Goal: Find specific page/section: Find specific page/section

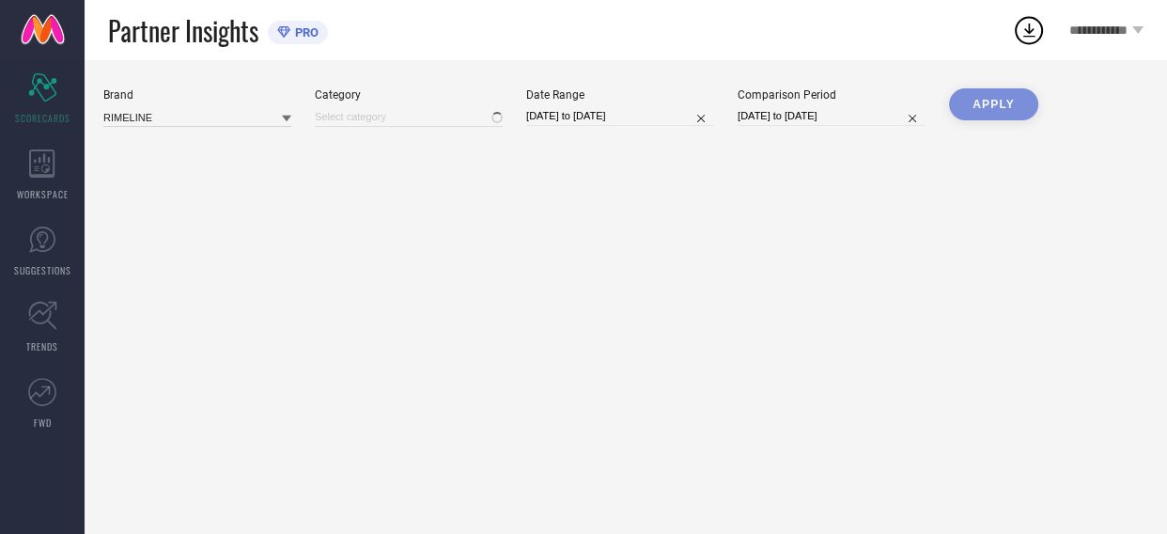
type input "All"
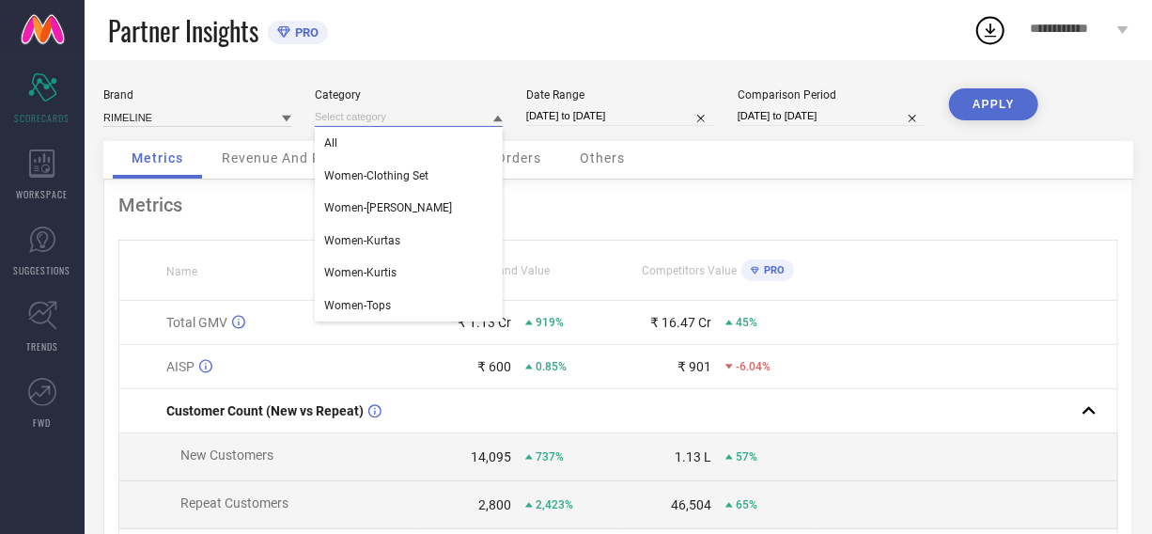
click at [361, 118] on input at bounding box center [409, 117] width 188 height 20
click at [776, 226] on div "Metrics Name Brand Value Competitors Value PRO Total GMV ₹ 1.13 Cr 919% ₹ 16.47…" at bounding box center [618, 467] width 1030 height 574
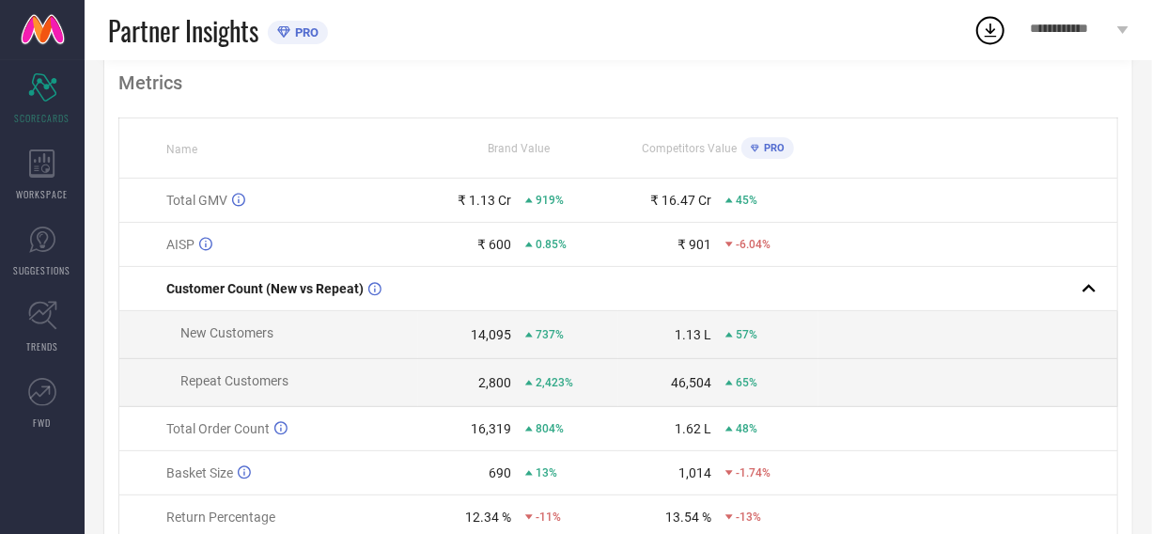
scroll to position [259, 0]
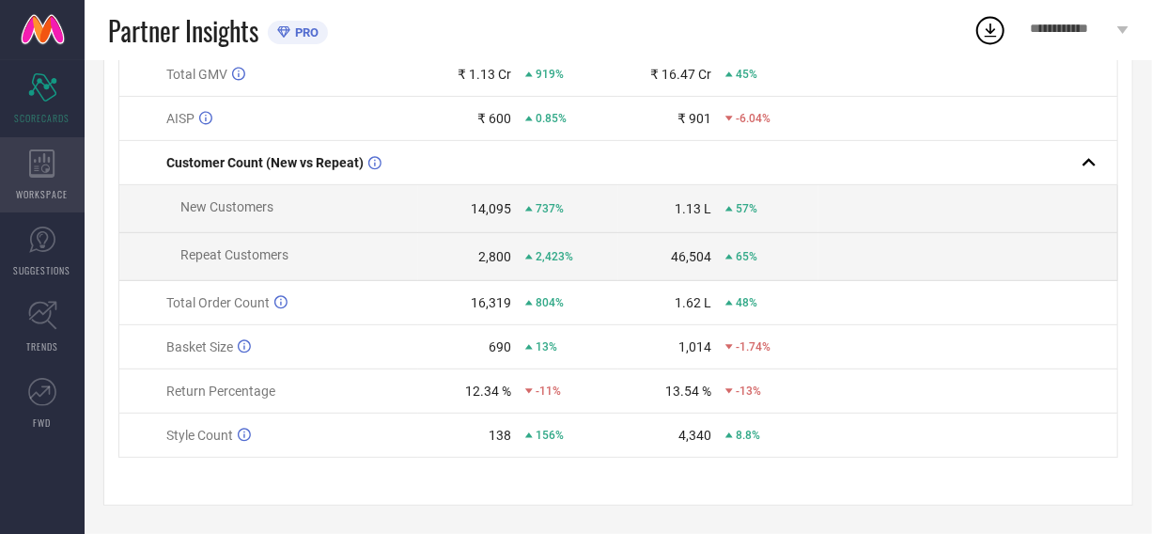
click at [43, 155] on icon at bounding box center [41, 163] width 25 height 28
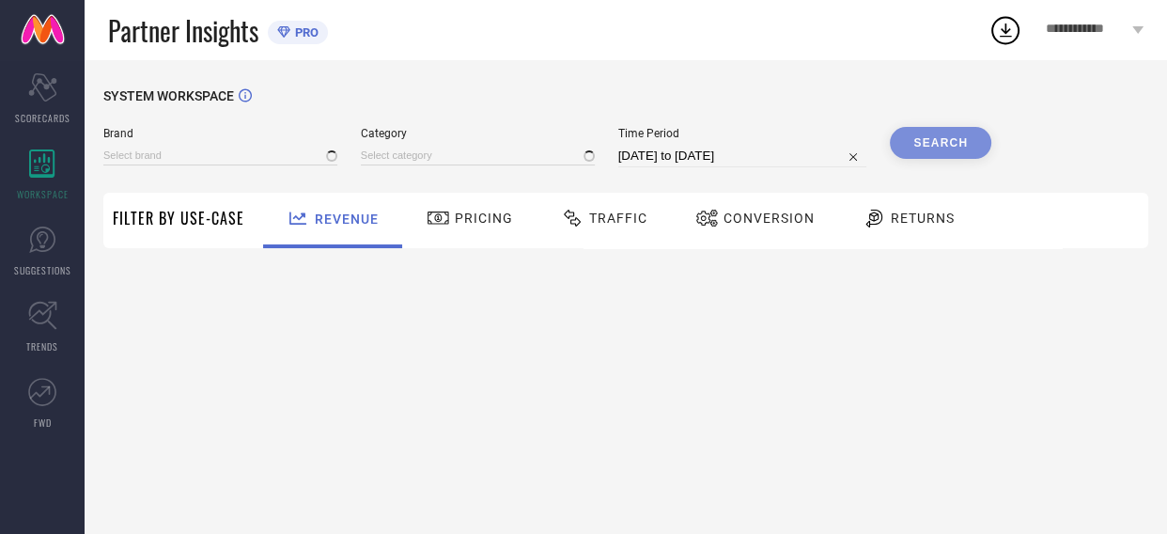
type input "RIMELINE"
type input "All"
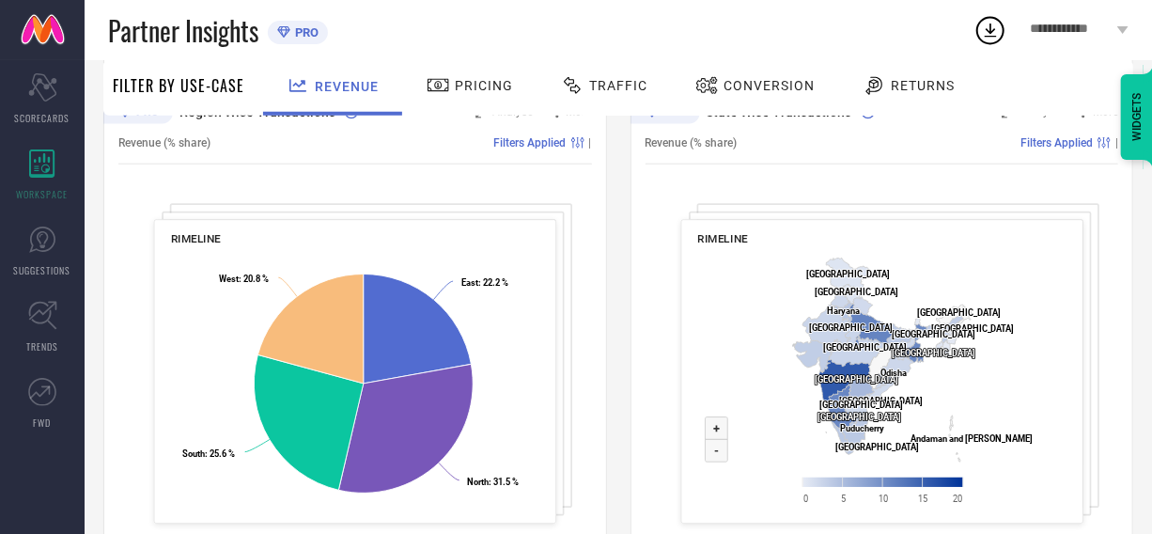
scroll to position [781, 0]
